Goal: Task Accomplishment & Management: Use online tool/utility

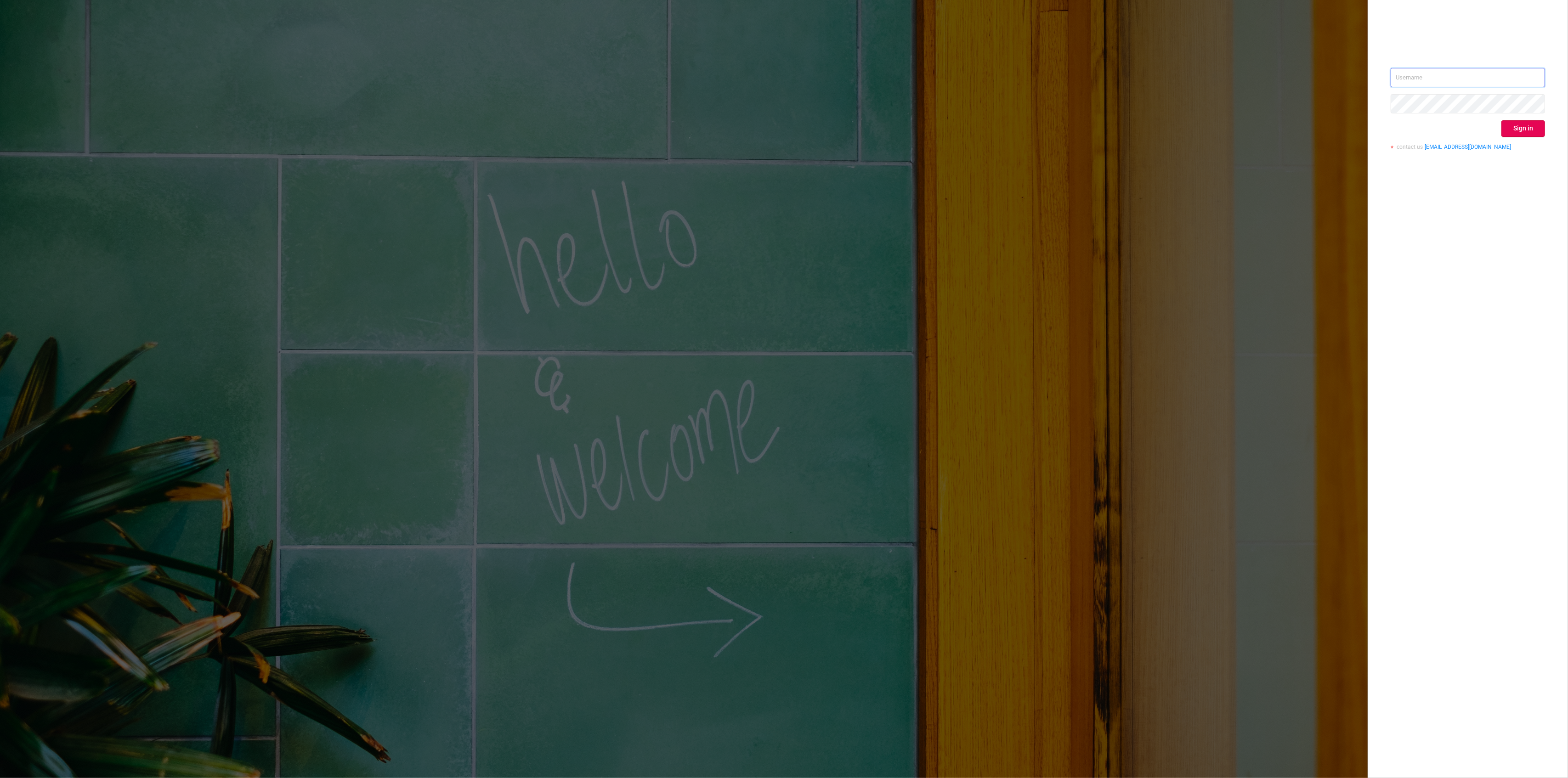
type input "guido@protected.media"
click at [1533, 126] on button "Sign in" at bounding box center [1523, 128] width 43 height 16
